Goal: Entertainment & Leisure: Browse casually

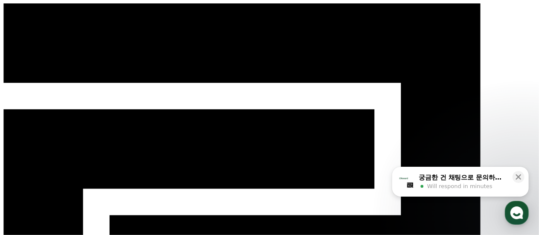
click at [517, 175] on icon at bounding box center [519, 178] width 6 height 6
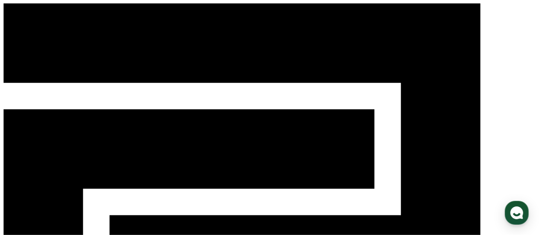
click at [515, 17] on div "CReward Login" at bounding box center [269, 211] width 532 height 416
